Goal: Task Accomplishment & Management: Use online tool/utility

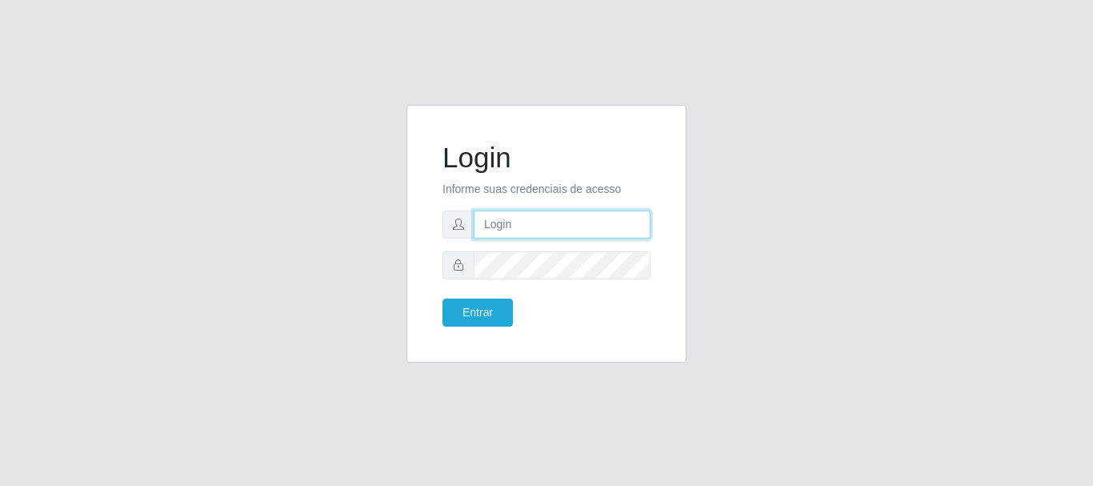
click at [524, 228] on input "text" at bounding box center [562, 224] width 177 height 28
click at [637, 227] on input "[EMAIL_ADDRESS][DOMAIN_NAME]" at bounding box center [562, 224] width 177 height 28
click at [637, 227] on input "@[DOMAIN_NAME]" at bounding box center [562, 224] width 177 height 28
type input "@"
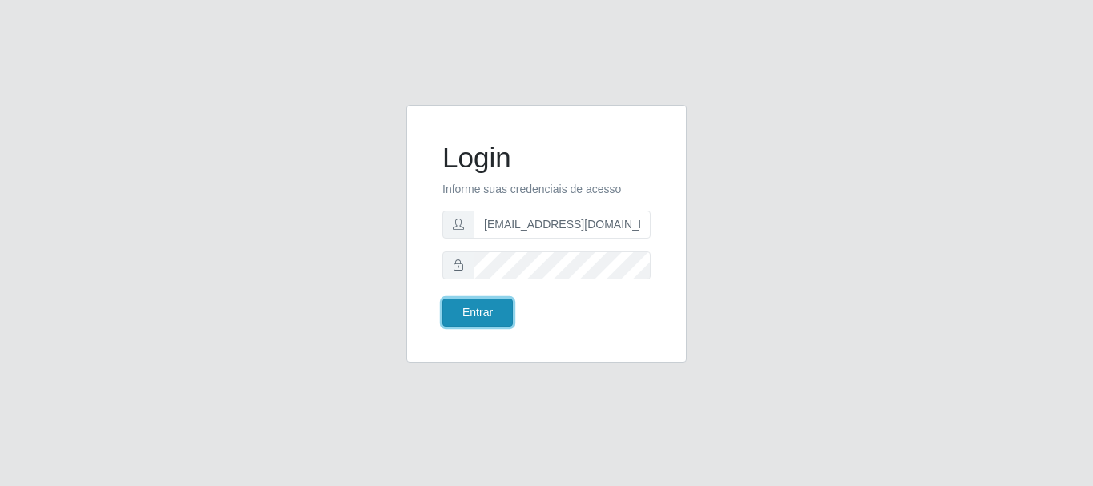
click at [477, 315] on button "Entrar" at bounding box center [477, 312] width 70 height 28
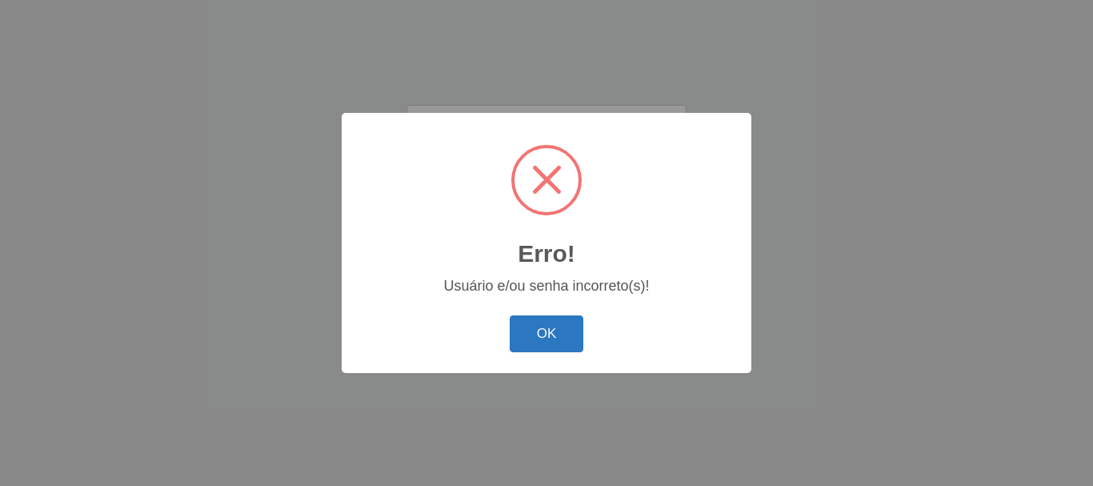
click at [566, 340] on button "OK" at bounding box center [546, 334] width 74 height 38
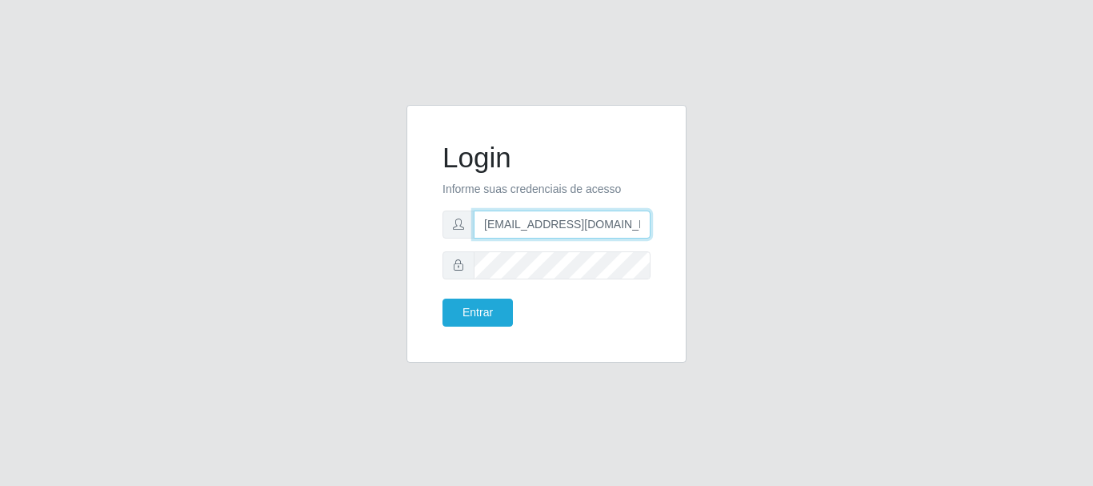
click at [642, 232] on input "[EMAIL_ADDRESS][DOMAIN_NAME]" at bounding box center [562, 224] width 177 height 28
type input "p"
type input "[EMAIL_ADDRESS][DOMAIN_NAME]"
click at [442, 298] on button "Entrar" at bounding box center [477, 312] width 70 height 28
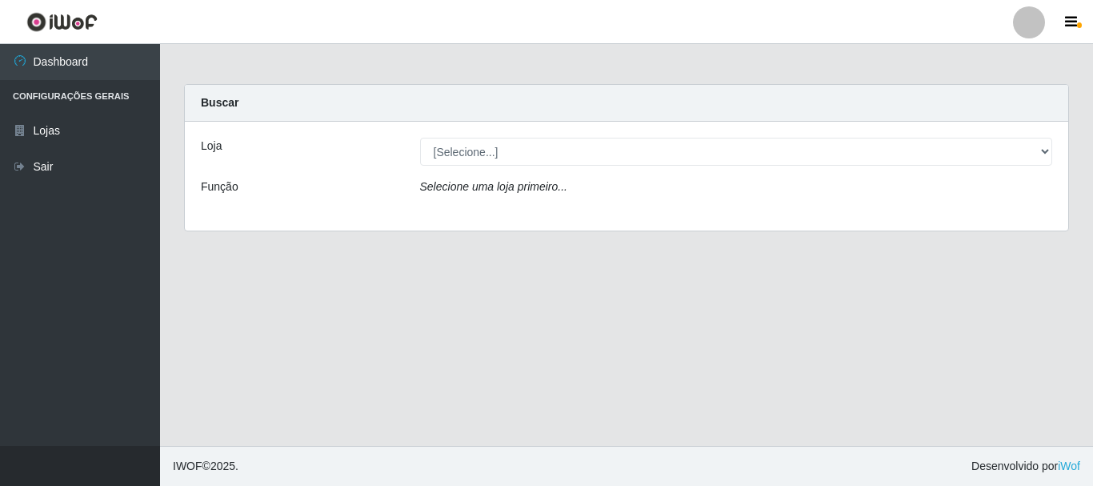
click at [207, 154] on label "Loja" at bounding box center [211, 146] width 21 height 17
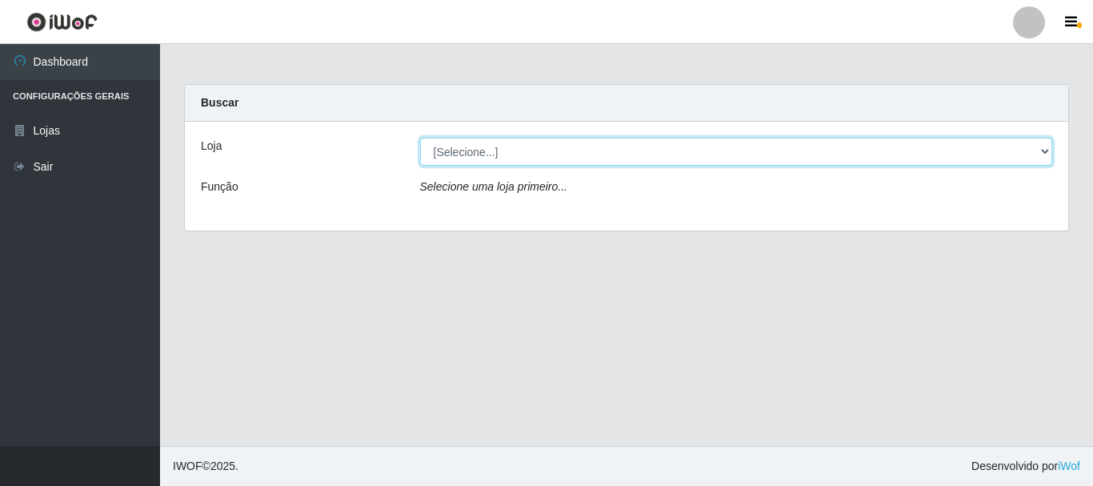
click at [420, 154] on select "[Selecione...] Nordestão - Alecrim" at bounding box center [736, 152] width 633 height 28
click at [484, 159] on select "[Selecione...] Nordestão - Alecrim" at bounding box center [736, 152] width 633 height 28
select select "453"
click at [420, 138] on select "[Selecione...] Nordestão - Alecrim" at bounding box center [736, 152] width 633 height 28
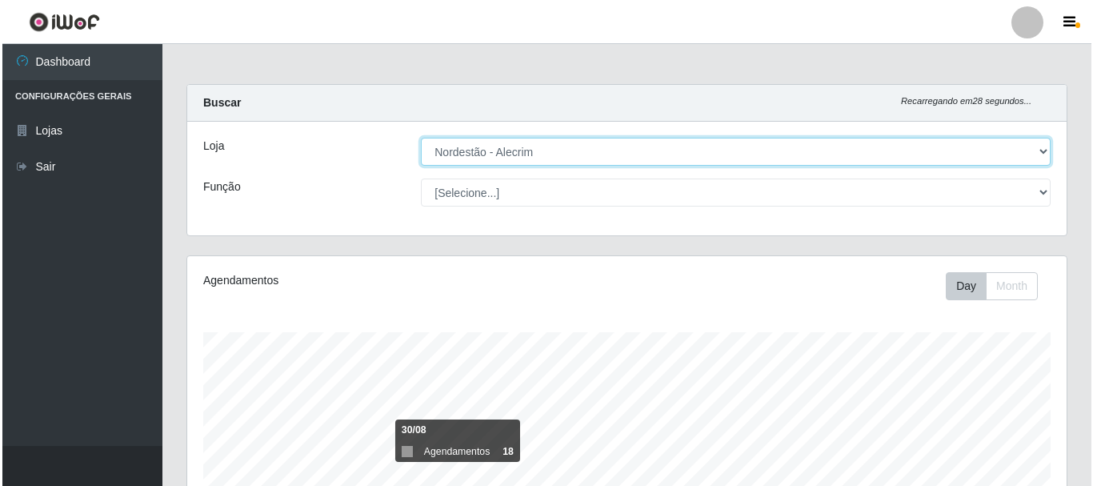
scroll to position [480, 0]
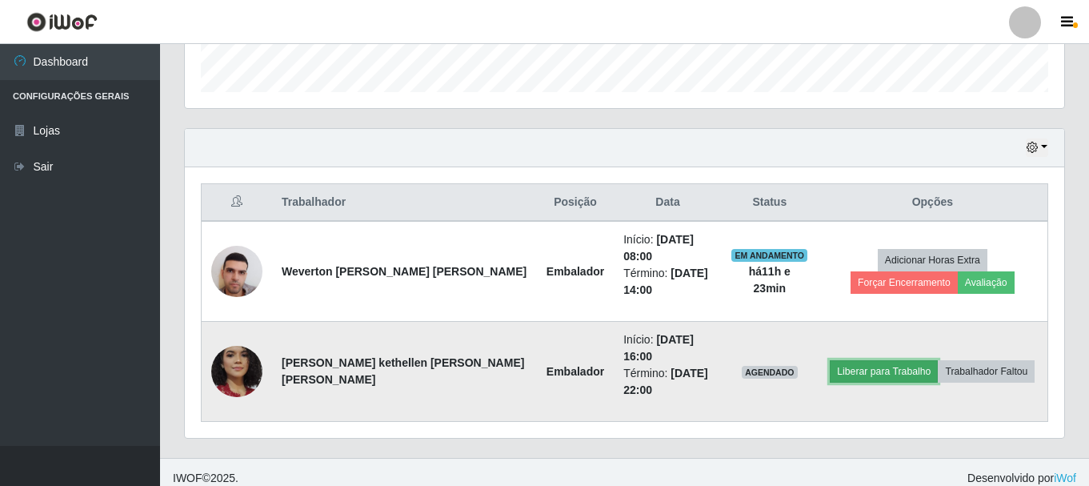
click at [893, 374] on button "Liberar para Trabalho" at bounding box center [883, 371] width 108 height 22
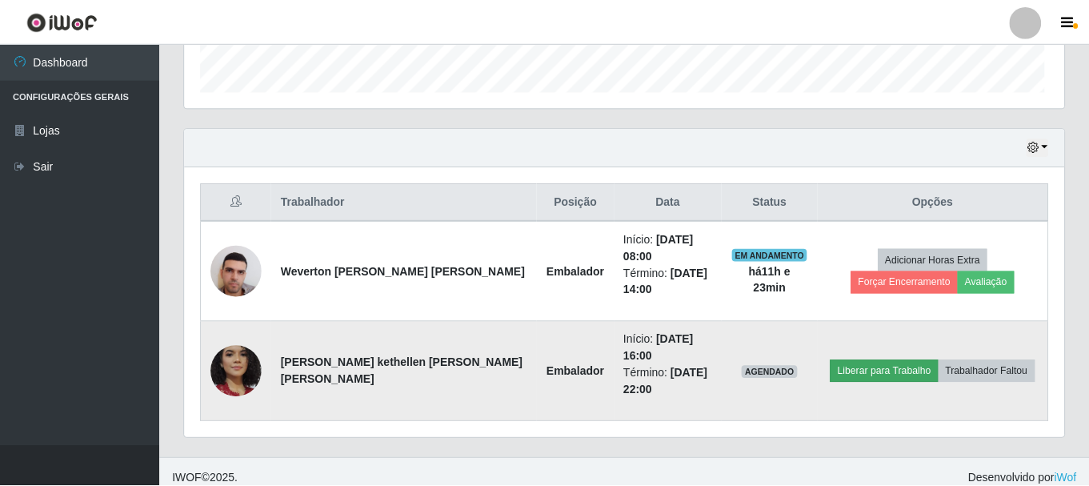
scroll to position [332, 871]
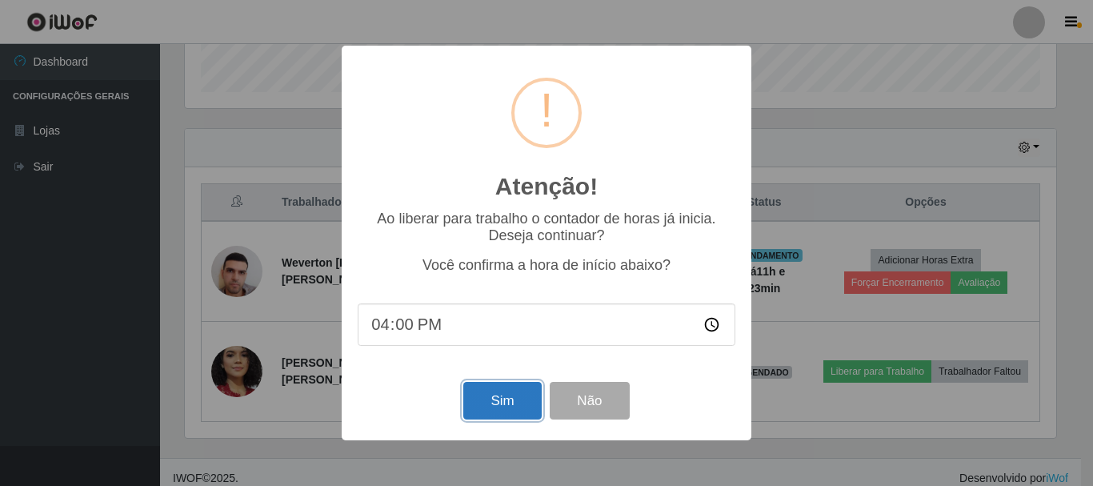
click at [518, 417] on button "Sim" at bounding box center [502, 401] width 78 height 38
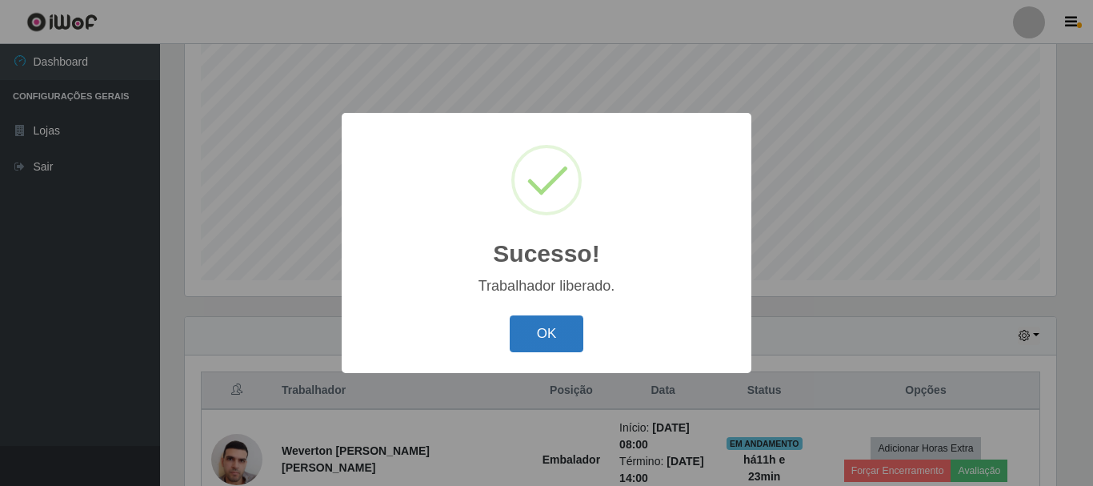
click at [518, 336] on button "OK" at bounding box center [546, 334] width 74 height 38
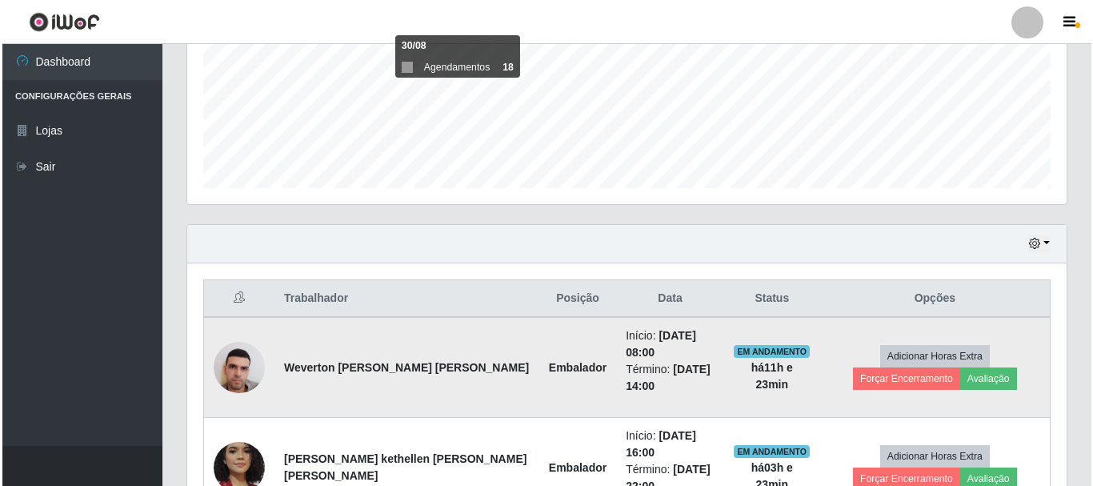
scroll to position [492, 0]
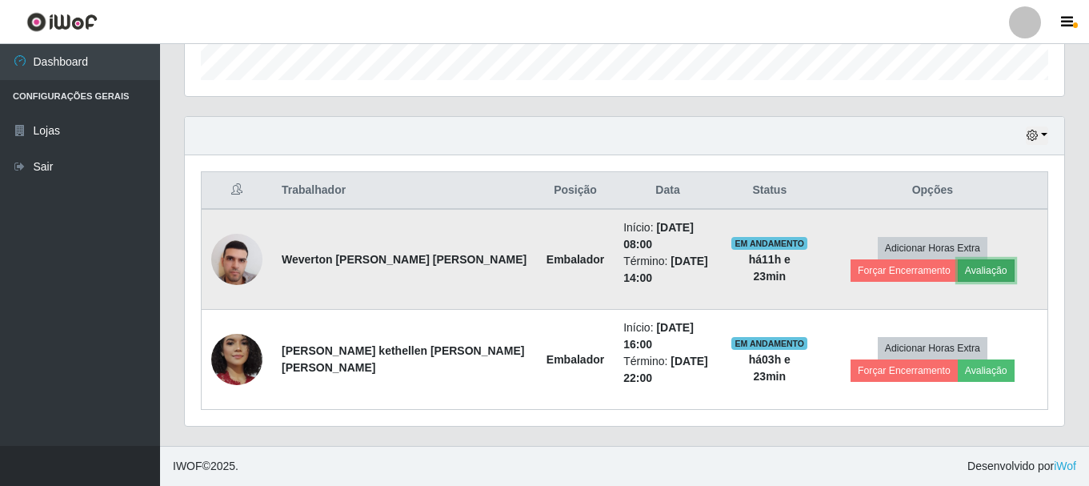
click at [957, 274] on button "Avaliação" at bounding box center [985, 270] width 57 height 22
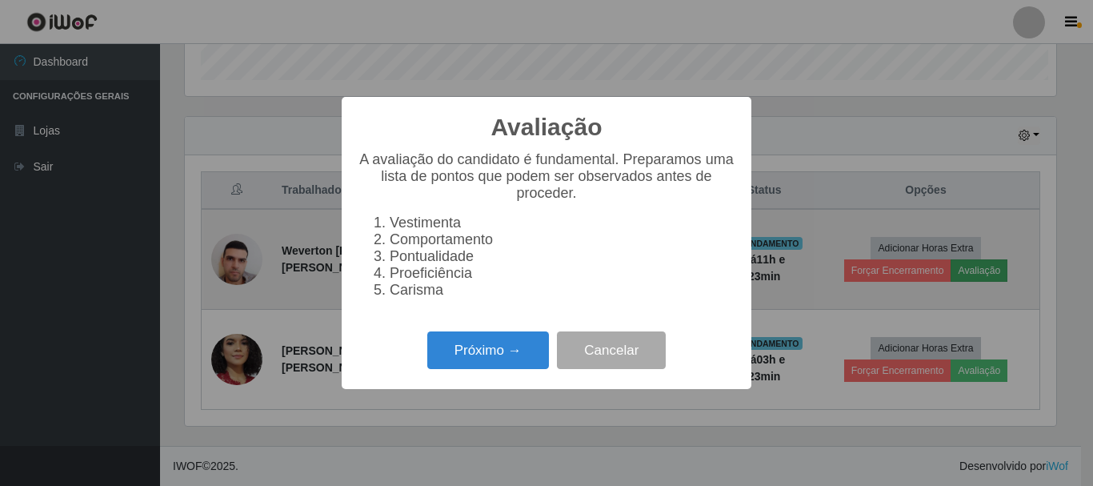
scroll to position [332, 871]
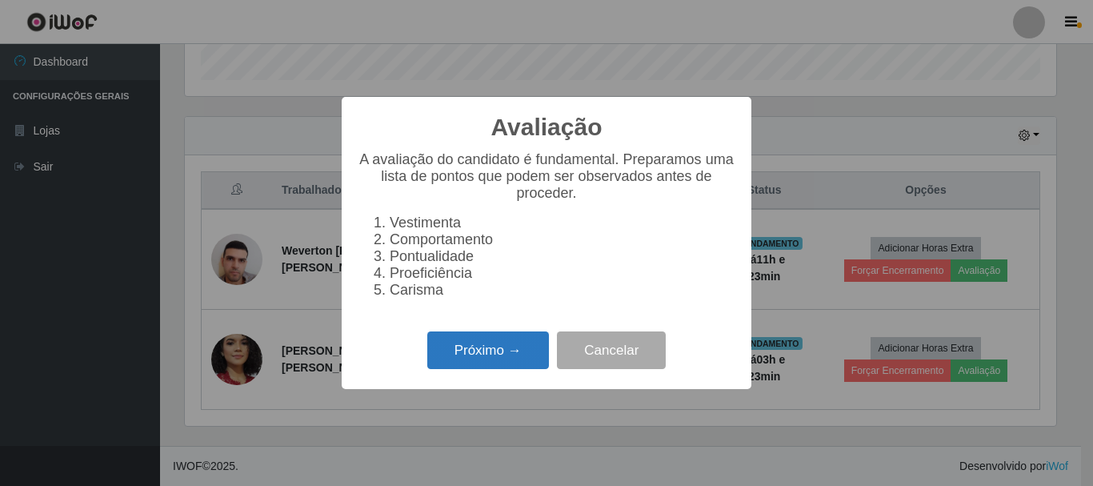
click at [481, 369] on button "Próximo →" at bounding box center [488, 350] width 122 height 38
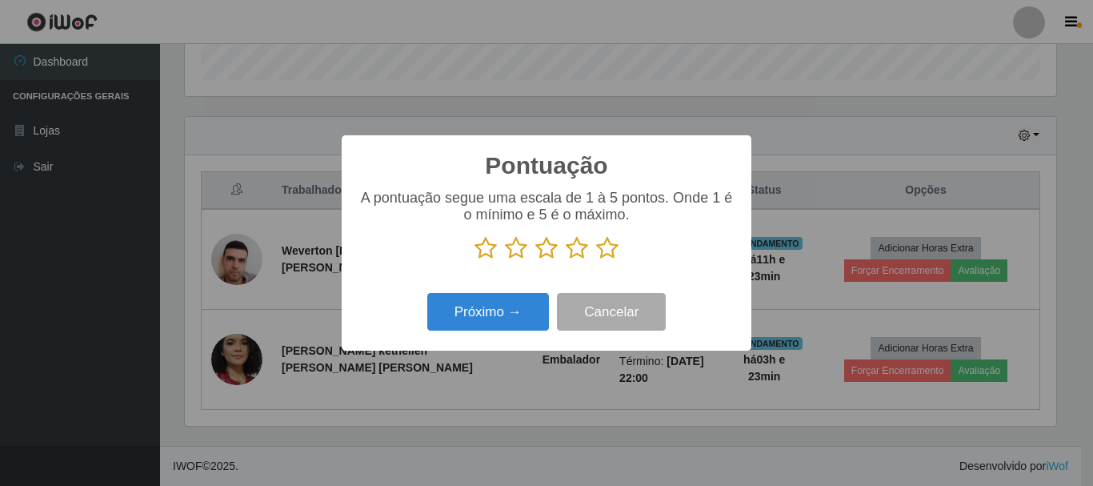
scroll to position [799509, 798970]
click at [605, 254] on icon at bounding box center [607, 248] width 22 height 24
click at [596, 260] on input "radio" at bounding box center [596, 260] width 0 height 0
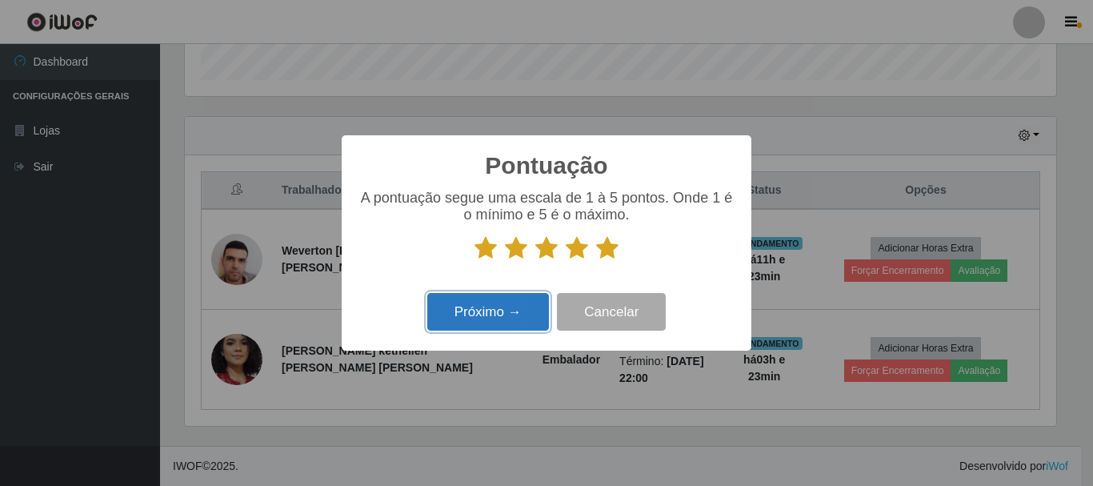
click at [521, 309] on button "Próximo →" at bounding box center [488, 312] width 122 height 38
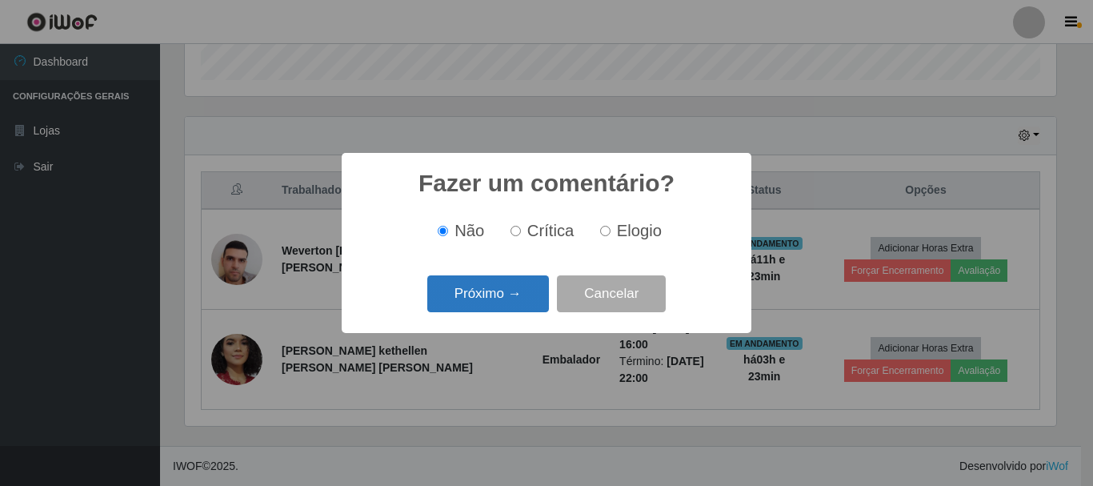
click at [513, 298] on button "Próximo →" at bounding box center [488, 294] width 122 height 38
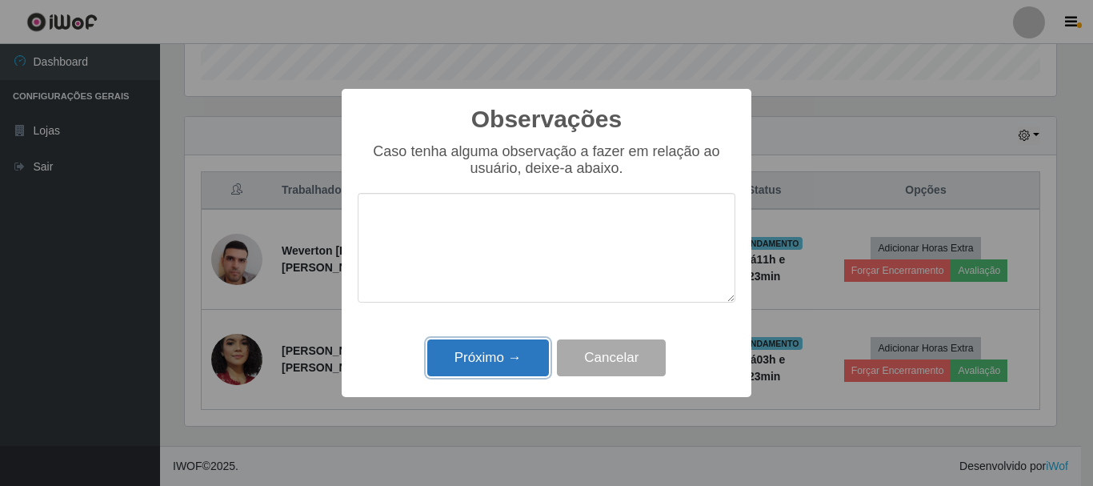
click at [471, 364] on button "Próximo →" at bounding box center [488, 358] width 122 height 38
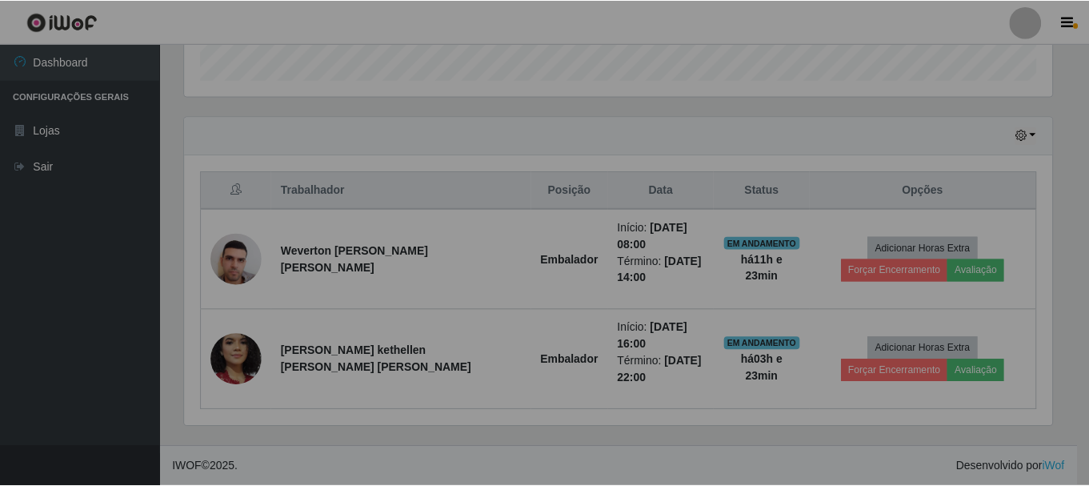
scroll to position [332, 879]
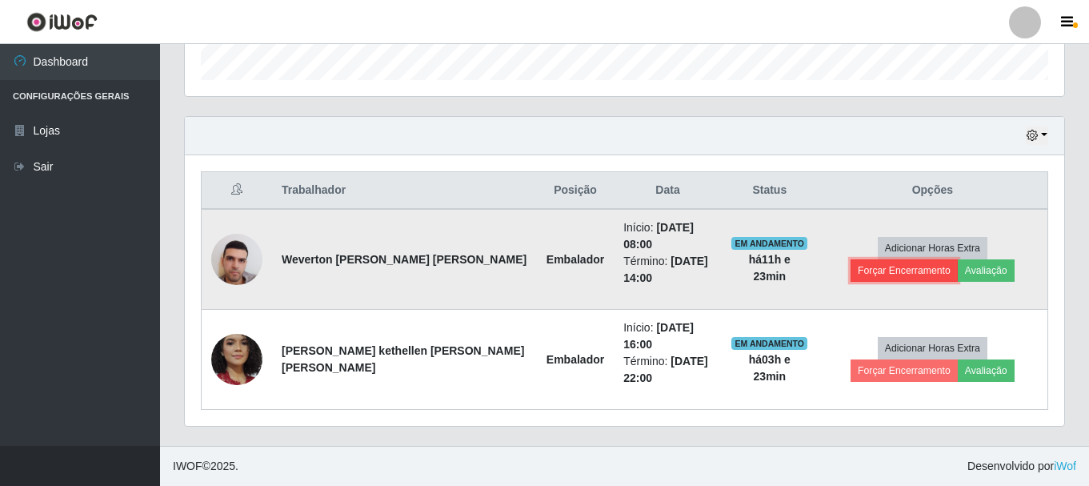
click at [957, 259] on button "Forçar Encerramento" at bounding box center [903, 270] width 107 height 22
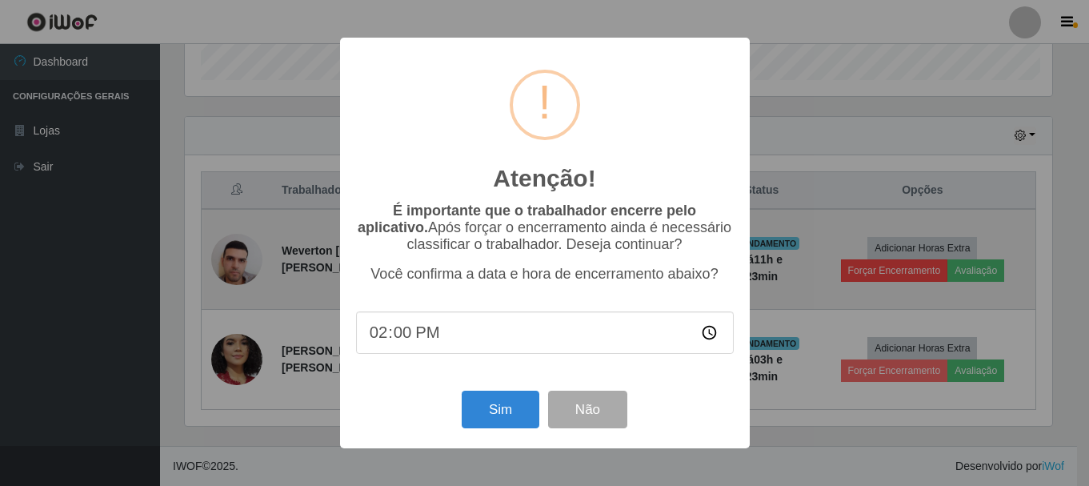
scroll to position [332, 871]
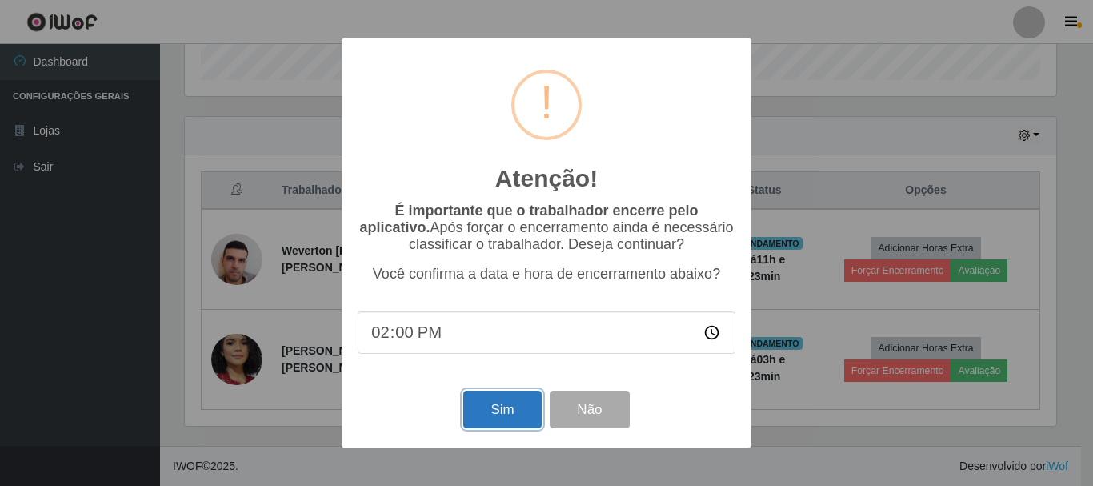
click at [482, 405] on button "Sim" at bounding box center [502, 409] width 78 height 38
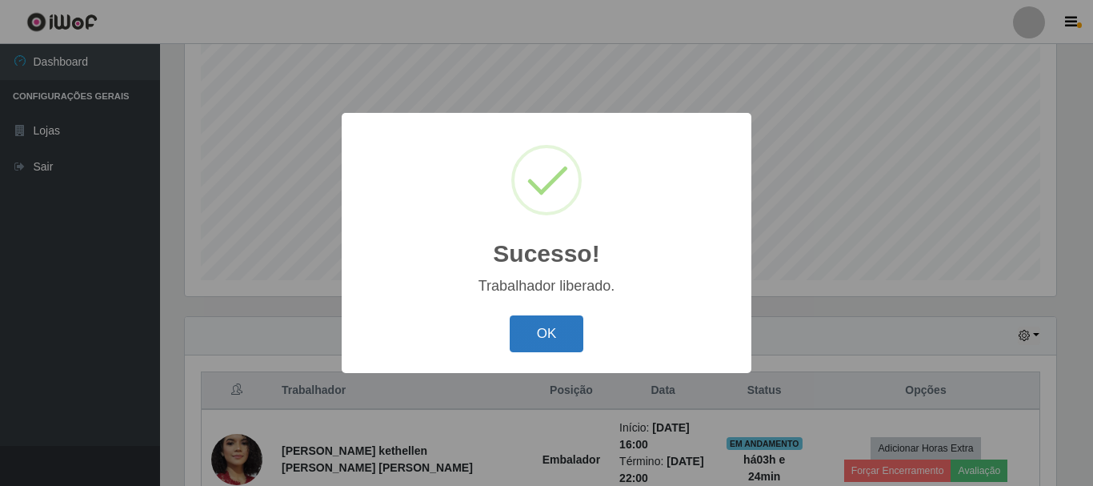
click at [556, 334] on button "OK" at bounding box center [546, 334] width 74 height 38
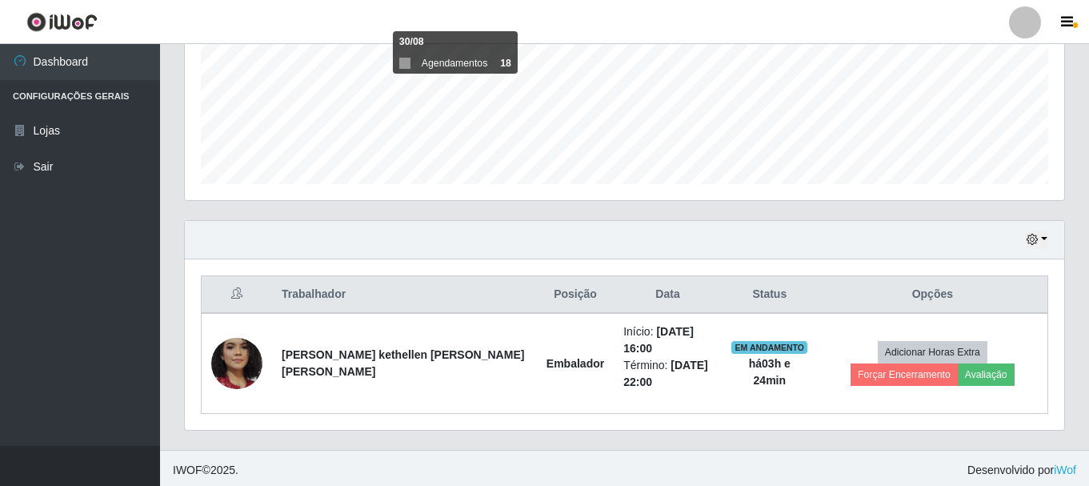
scroll to position [392, 0]
